Goal: Information Seeking & Learning: Understand process/instructions

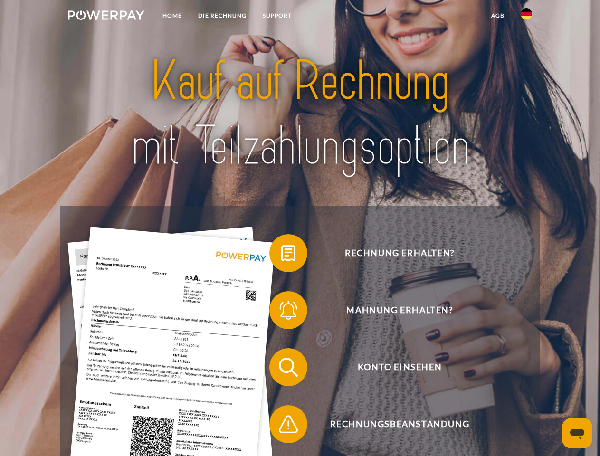
click at [106, 17] on img at bounding box center [106, 15] width 77 height 10
click at [527, 17] on img at bounding box center [526, 13] width 11 height 11
click at [498, 16] on link "agb" at bounding box center [497, 15] width 29 height 17
click at [281, 255] on span at bounding box center [274, 254] width 48 height 48
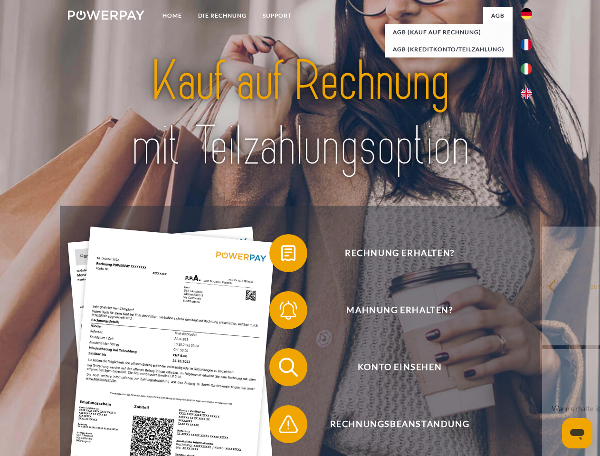
click at [281, 312] on span at bounding box center [274, 311] width 48 height 48
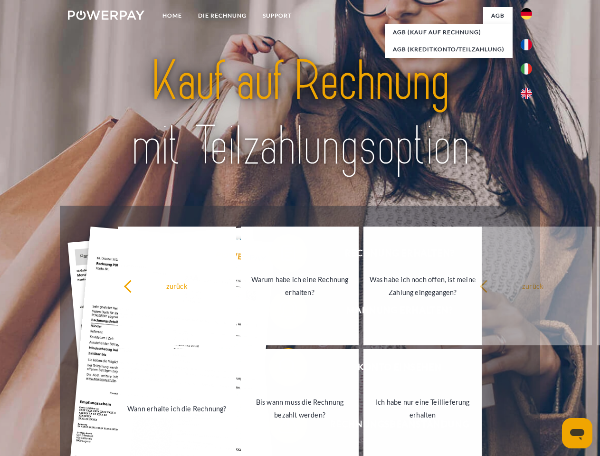
click at [281, 369] on link "Bis wann muss die Rechnung bezahlt werden?" at bounding box center [300, 408] width 118 height 119
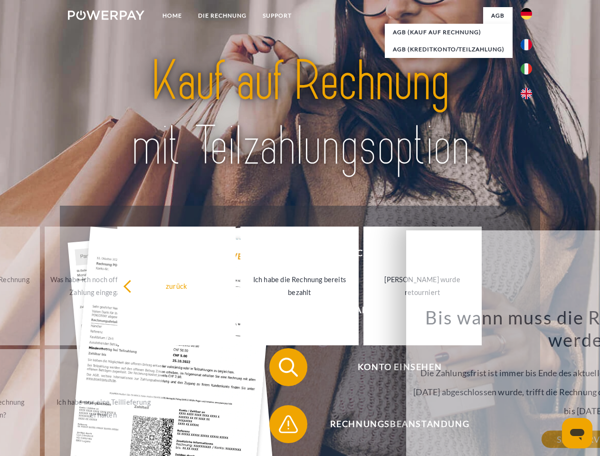
click at [281, 426] on span at bounding box center [274, 425] width 48 height 48
click at [577, 433] on icon "Messaging-Fenster öffnen" at bounding box center [577, 434] width 14 height 11
